Goal: Navigation & Orientation: Find specific page/section

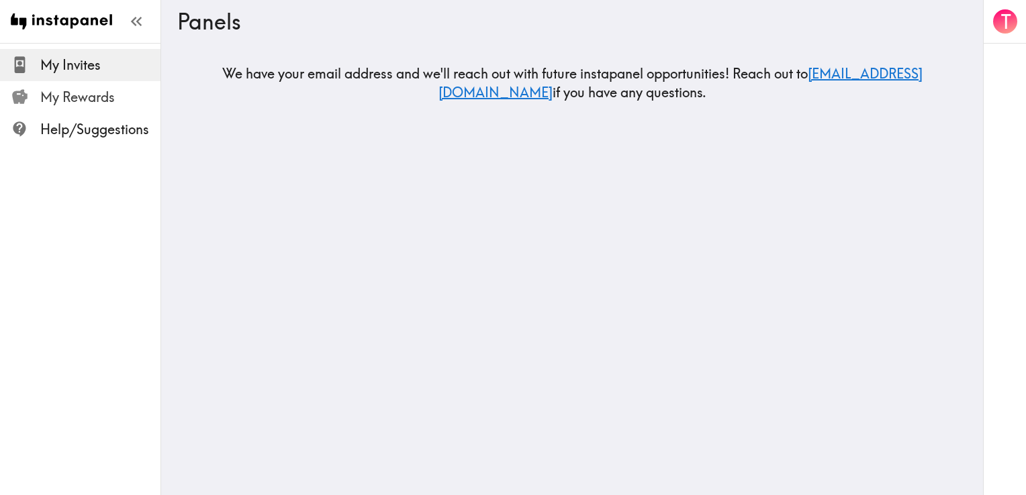
click at [93, 85] on span "My Rewards" at bounding box center [100, 97] width 120 height 24
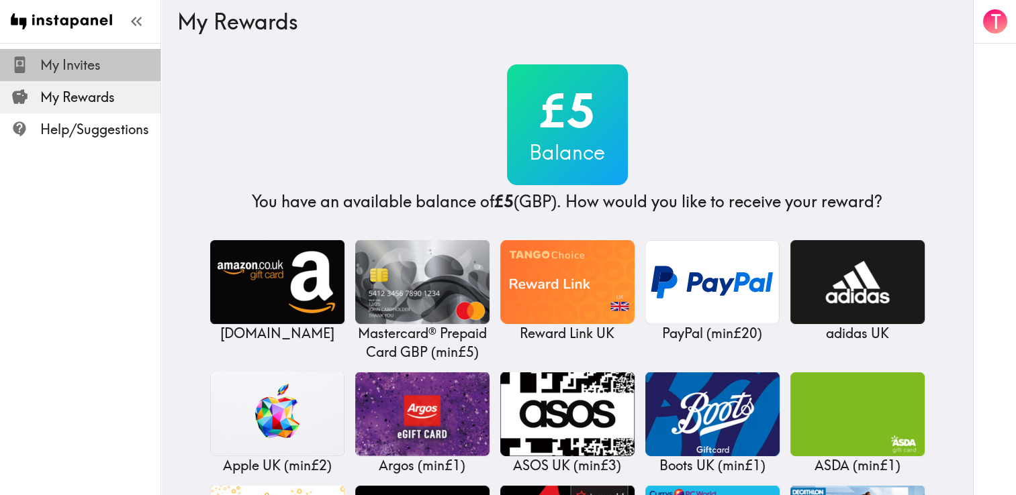
click at [96, 72] on span "My Invites" at bounding box center [100, 65] width 120 height 19
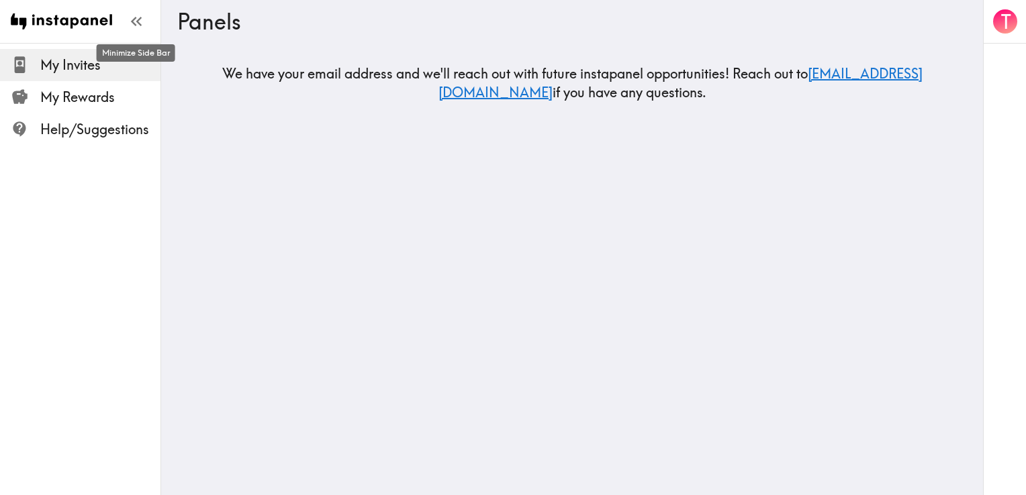
click at [142, 22] on icon "button" at bounding box center [136, 21] width 18 height 18
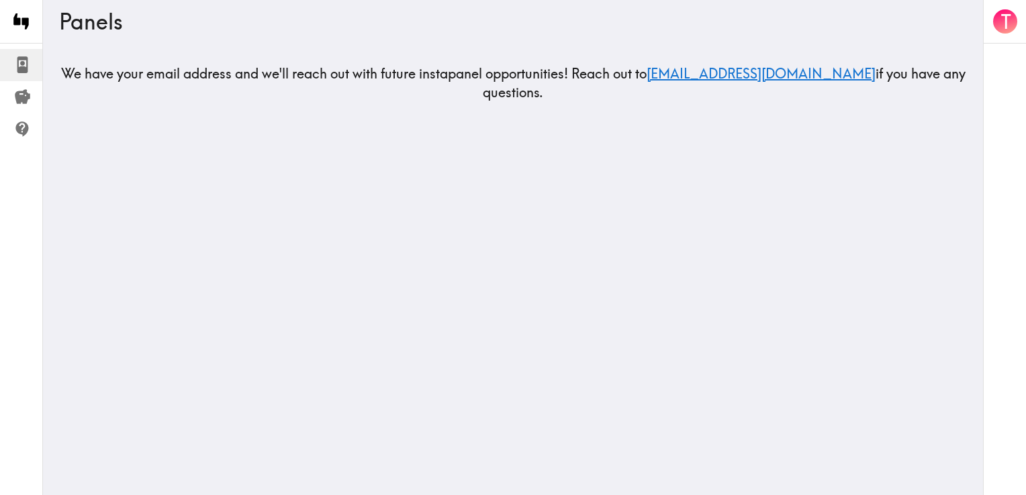
click at [38, 22] on div at bounding box center [21, 21] width 43 height 43
